Goal: Use online tool/utility: Use online tool/utility

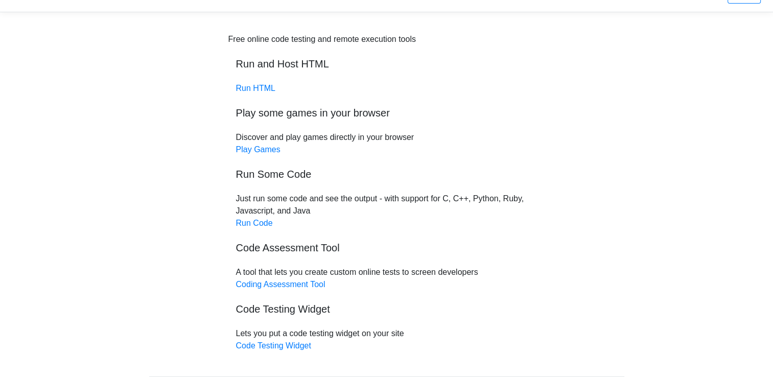
scroll to position [8, 0]
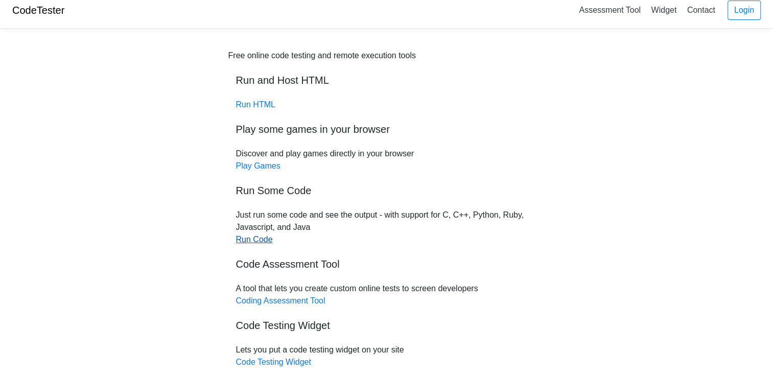
click at [239, 240] on link "Run Code" at bounding box center [254, 239] width 37 height 9
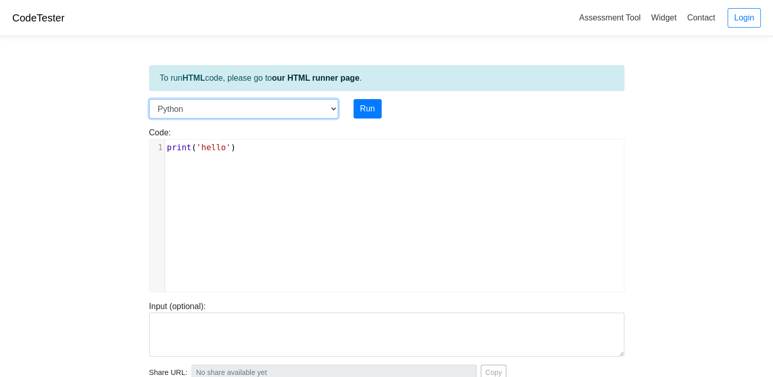
click at [335, 104] on select "C C++ Go Java Javascript Python Ruby" at bounding box center [243, 108] width 189 height 19
select select "c"
click at [149, 99] on select "C C++ Go Java Javascript Python Ruby" at bounding box center [243, 108] width 189 height 19
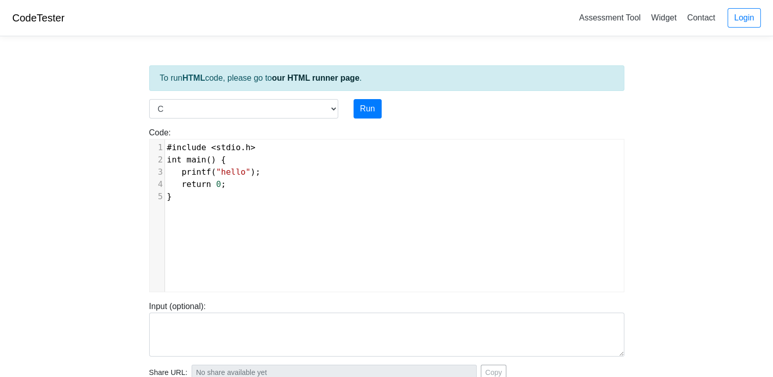
scroll to position [4, 0]
click at [194, 205] on div "xxxxxxxxxx 1 #include < stdio . h > 2 int main () { 3 printf ( "hello" ); 4 ret…" at bounding box center [394, 222] width 489 height 167
paste textarea "}"
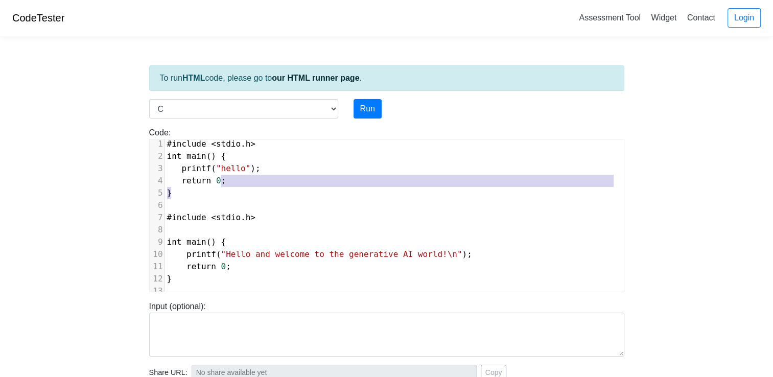
type textarea "#include <stdio.h> int main() { printf("hello"); return 0; }"
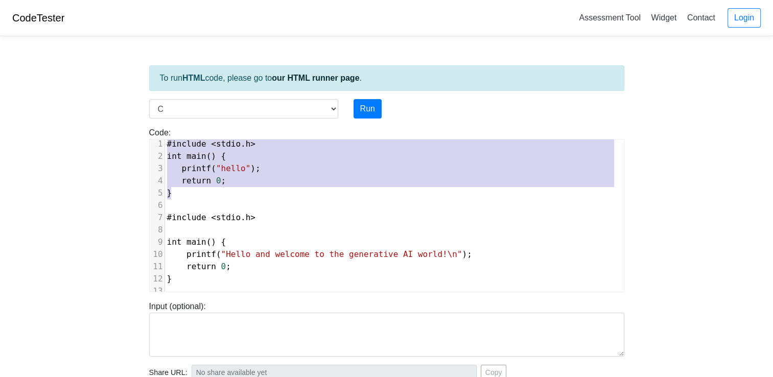
scroll to position [0, 0]
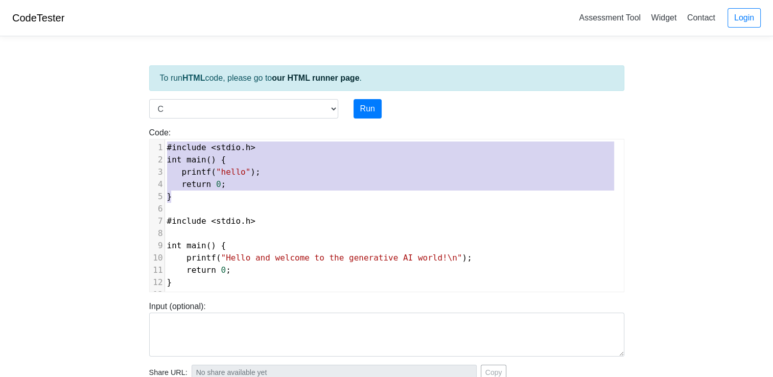
drag, startPoint x: 240, startPoint y: 190, endPoint x: 172, endPoint y: 110, distance: 105.8
click at [172, 110] on div "To run HTML code, please go to our HTML runner page . Language C C++ Go Java Ja…" at bounding box center [386, 294] width 490 height 500
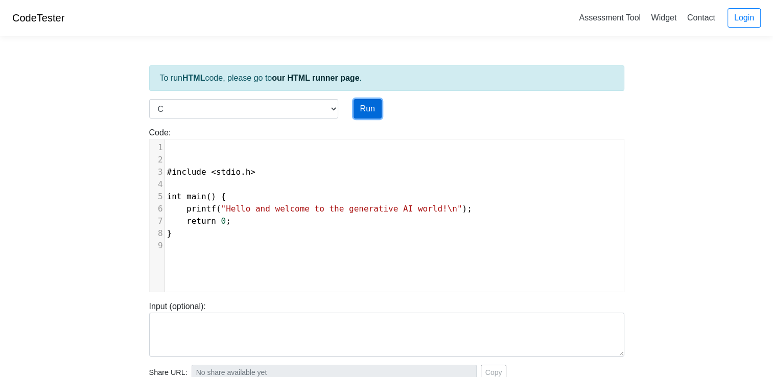
click at [370, 107] on button "Run" at bounding box center [367, 108] width 28 height 19
type input "[URL][DOMAIN_NAME]"
type textarea "Stdout: Hello and welcome to the generative AI world!"
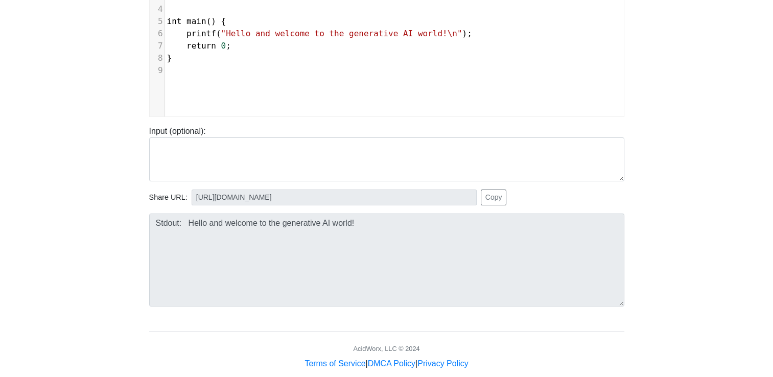
scroll to position [180, 0]
